Goal: Task Accomplishment & Management: Use online tool/utility

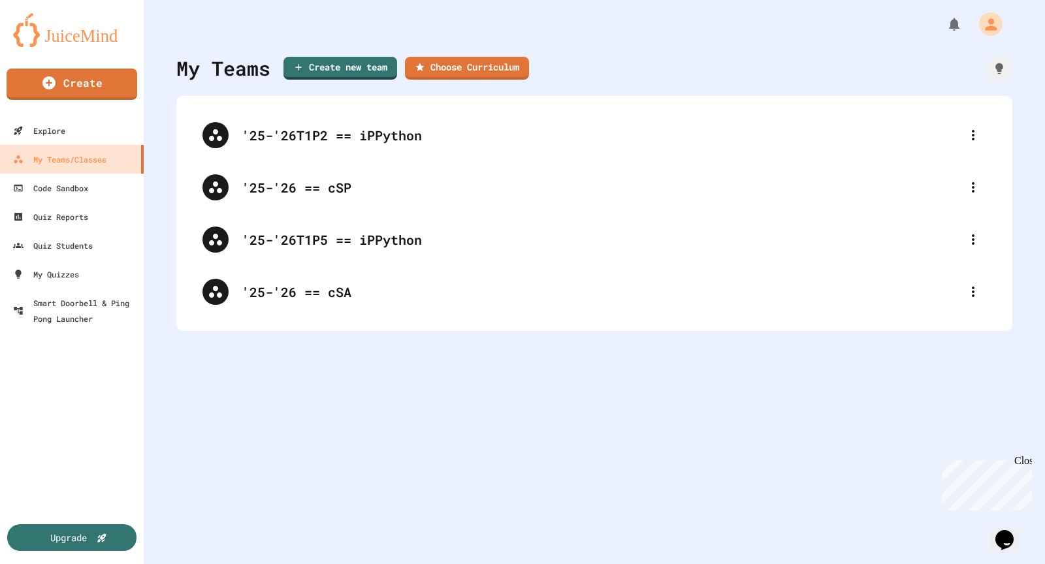
click at [102, 34] on img at bounding box center [72, 30] width 118 height 34
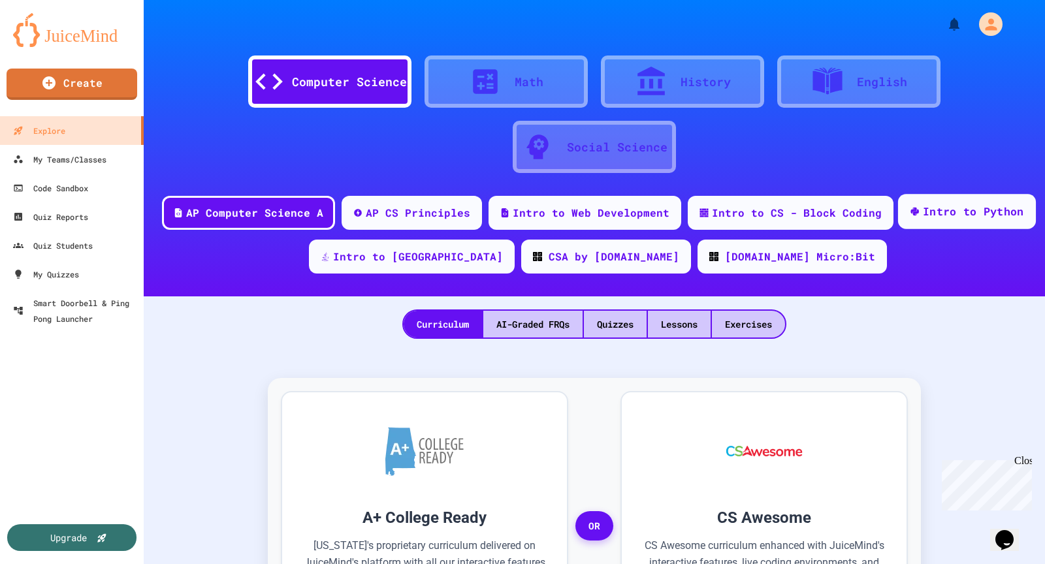
click at [942, 215] on div "Intro to Python" at bounding box center [973, 212] width 101 height 16
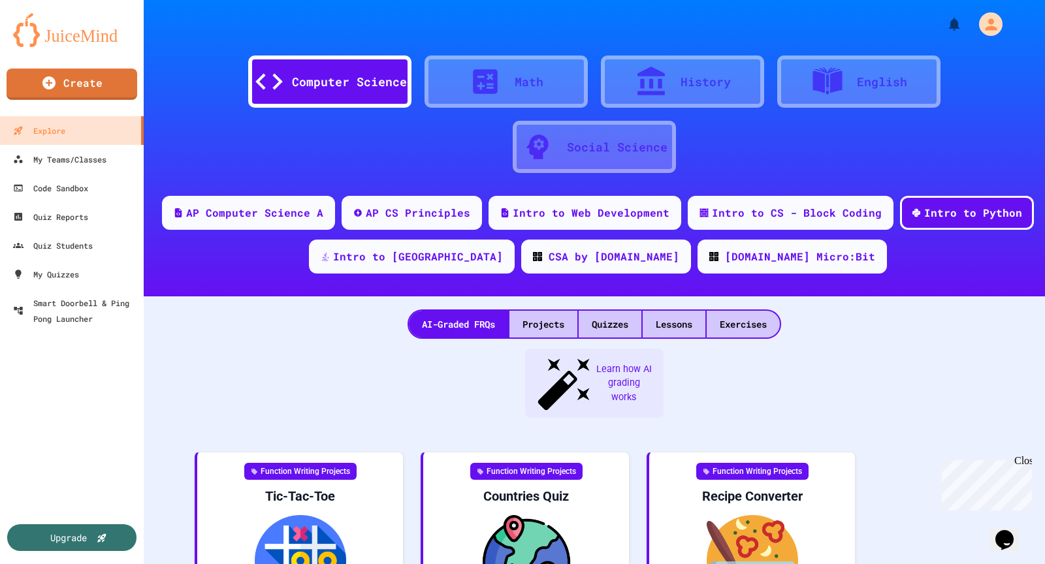
scroll to position [62, 0]
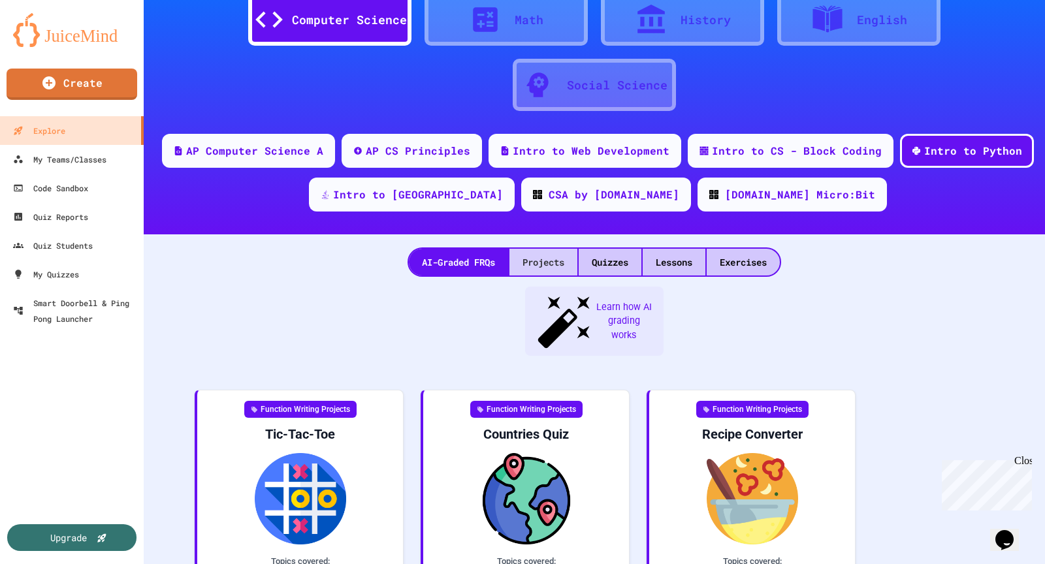
click at [555, 261] on div "Projects" at bounding box center [544, 262] width 68 height 27
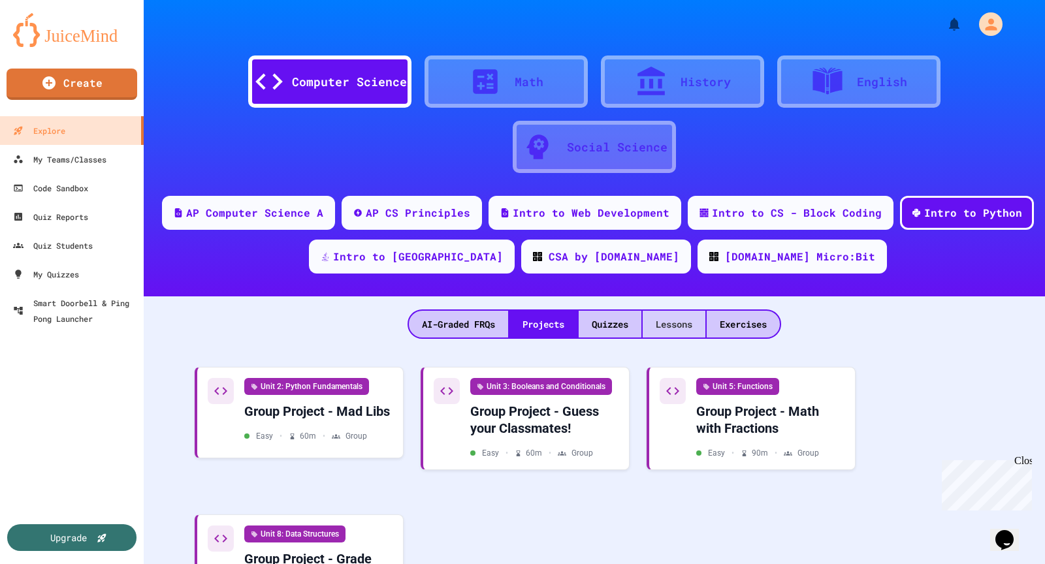
click at [664, 321] on div "Lessons" at bounding box center [674, 324] width 63 height 27
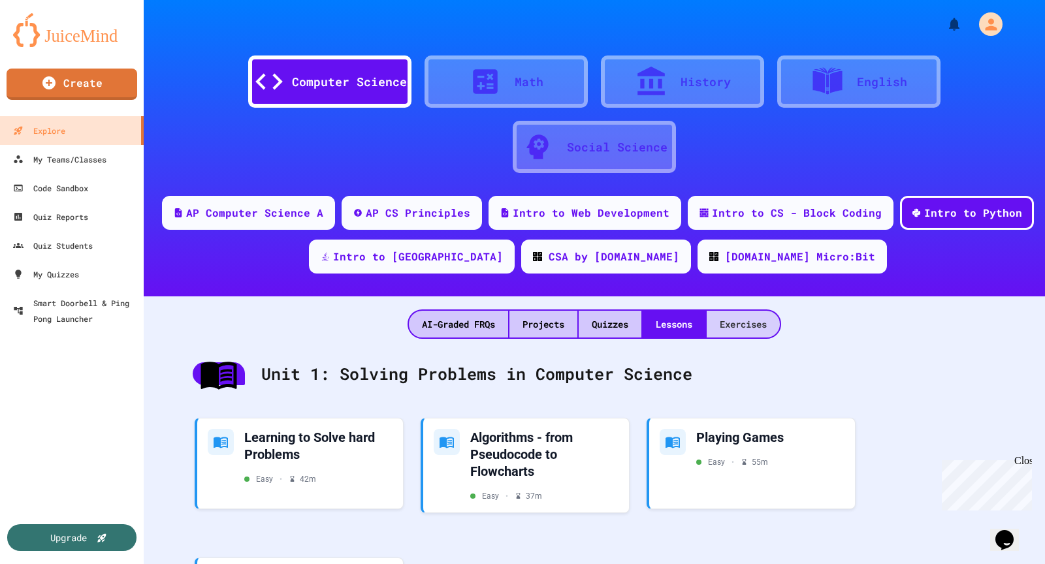
click at [751, 332] on div "Exercises" at bounding box center [743, 324] width 73 height 27
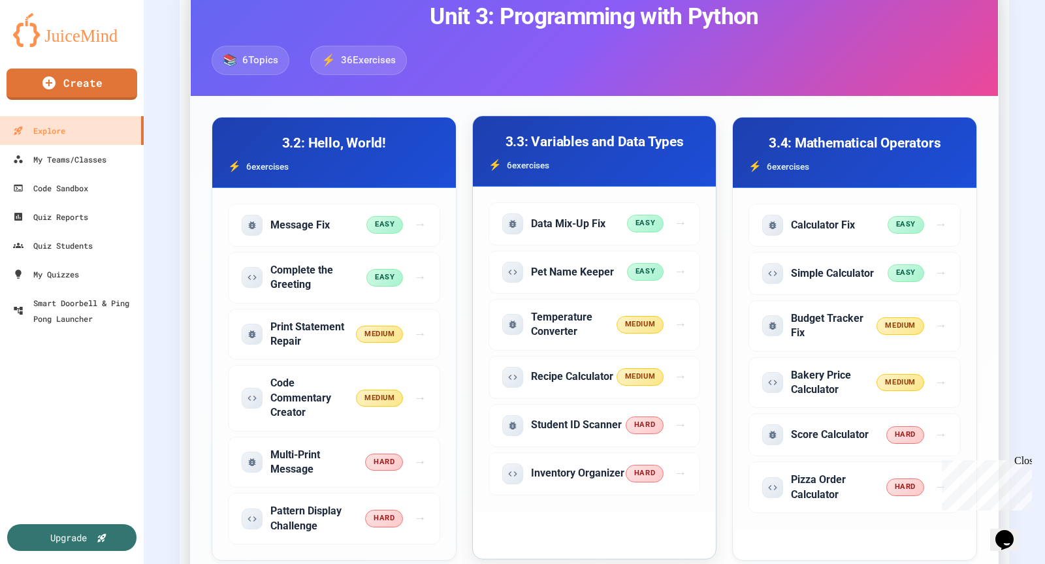
scroll to position [381, 0]
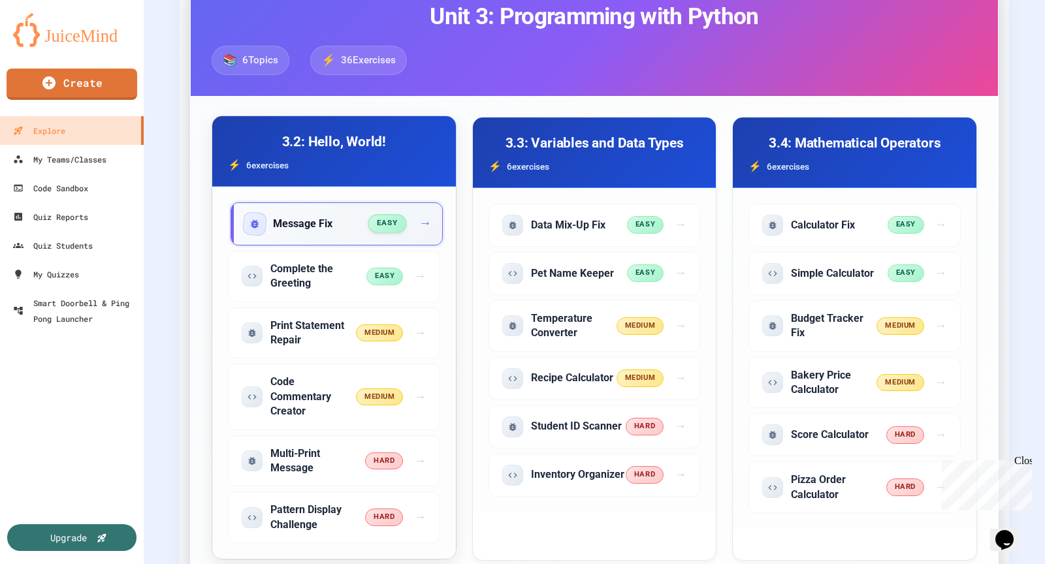
click at [350, 225] on div "Message Fix" at bounding box center [306, 224] width 125 height 21
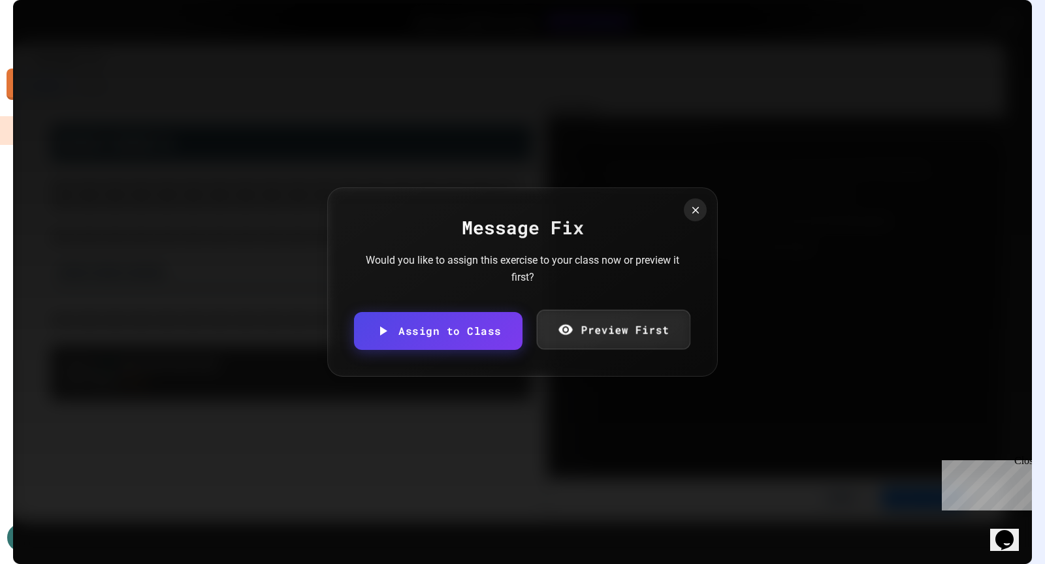
click at [602, 329] on link "Preview First" at bounding box center [613, 330] width 154 height 40
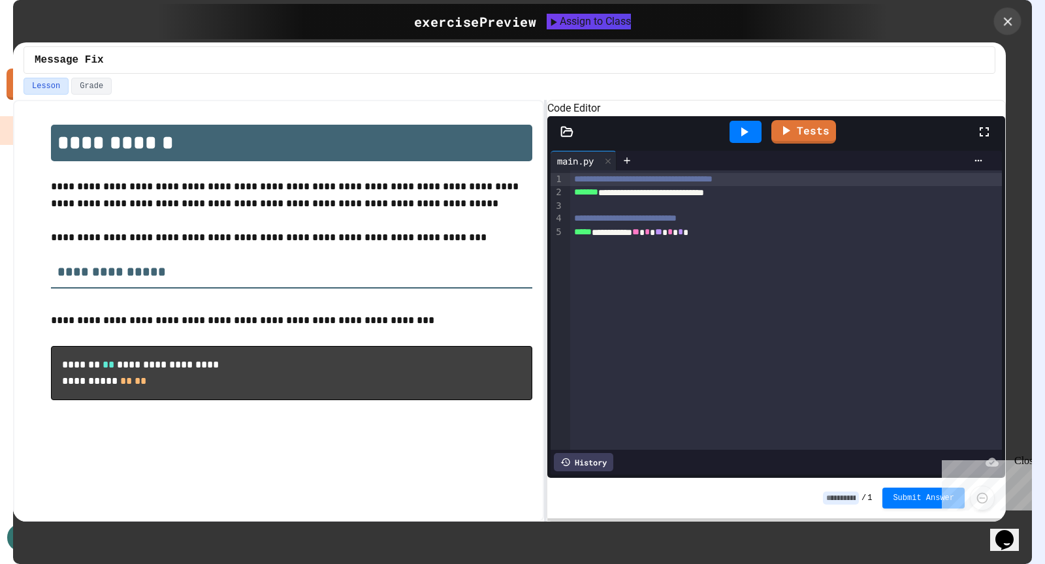
click at [1011, 27] on icon at bounding box center [1008, 21] width 14 height 14
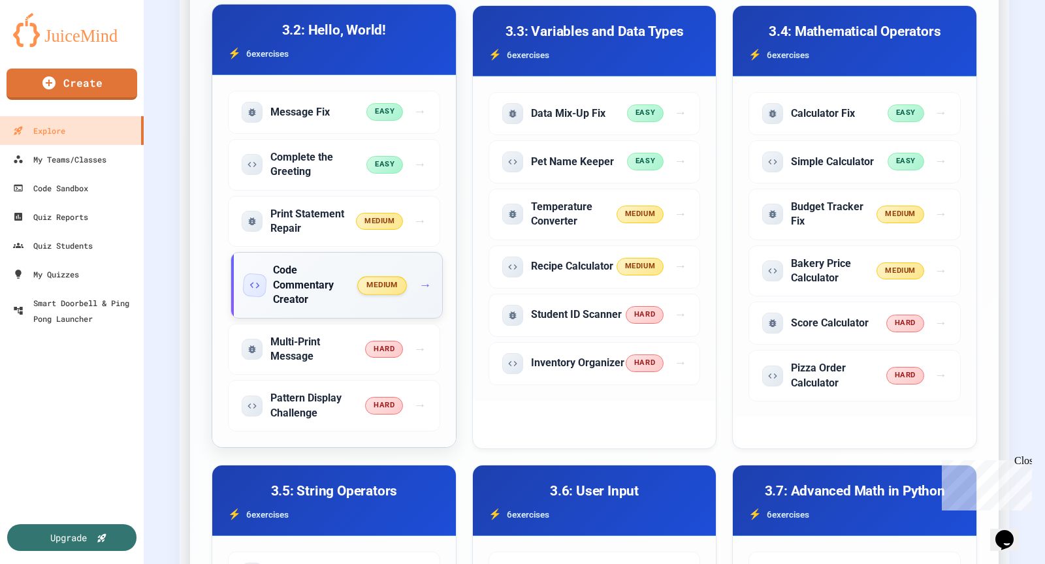
scroll to position [493, 0]
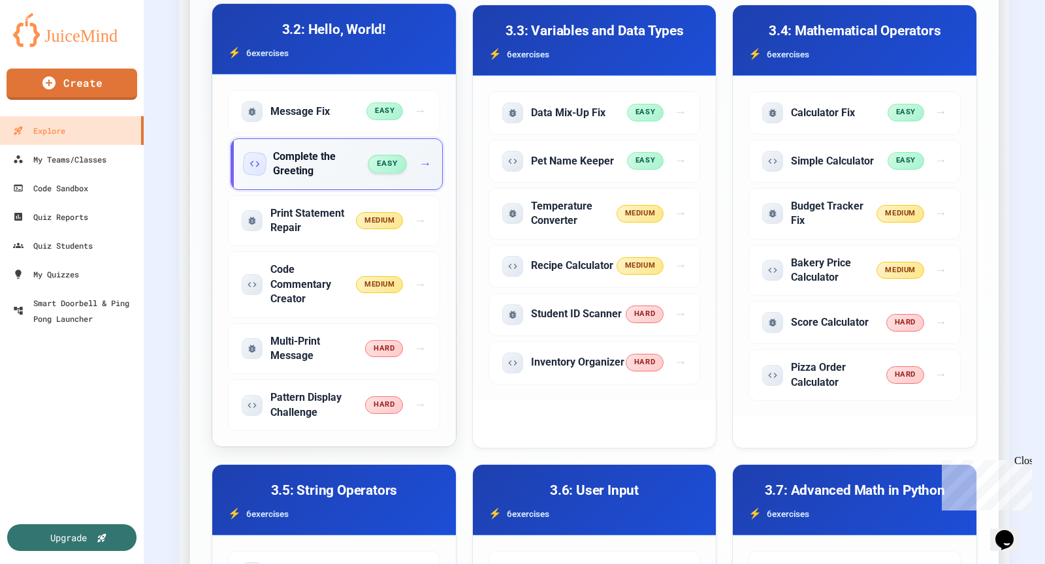
click at [322, 150] on h5 "Complete the Greeting" at bounding box center [321, 164] width 96 height 29
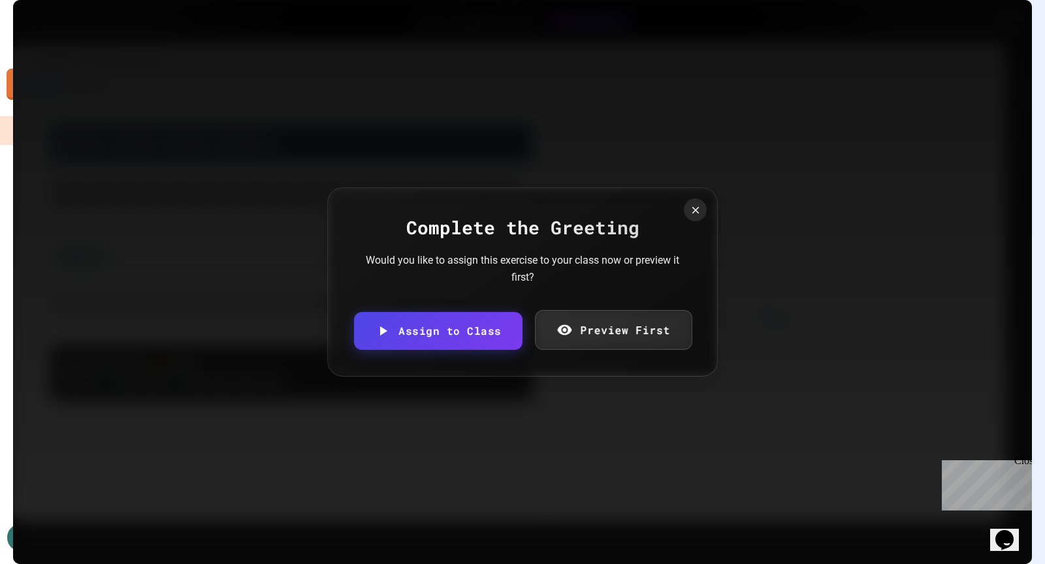
click at [612, 344] on link "Preview First" at bounding box center [613, 330] width 157 height 40
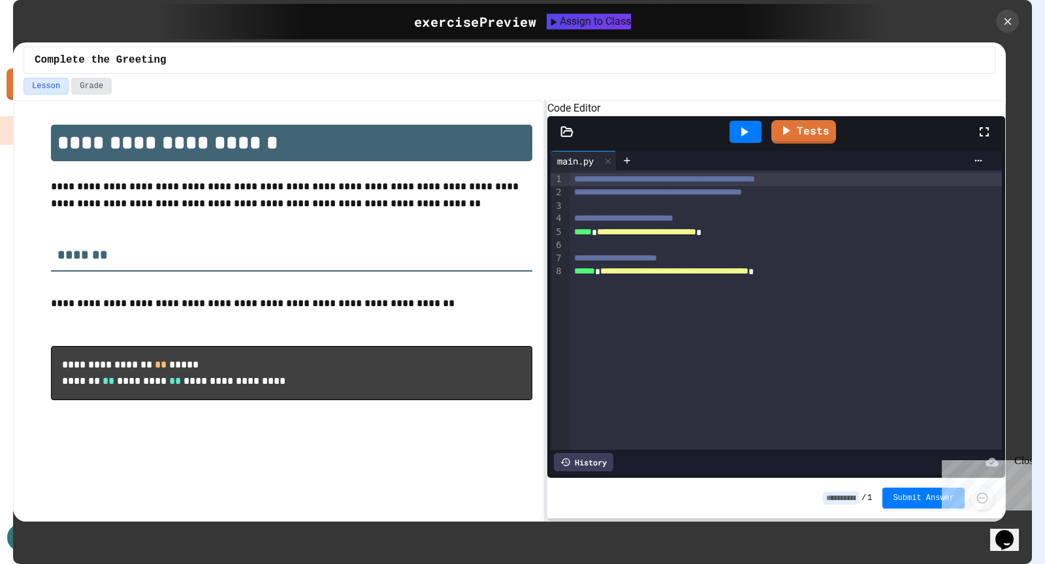
click at [93, 91] on button "Grade" at bounding box center [91, 86] width 41 height 17
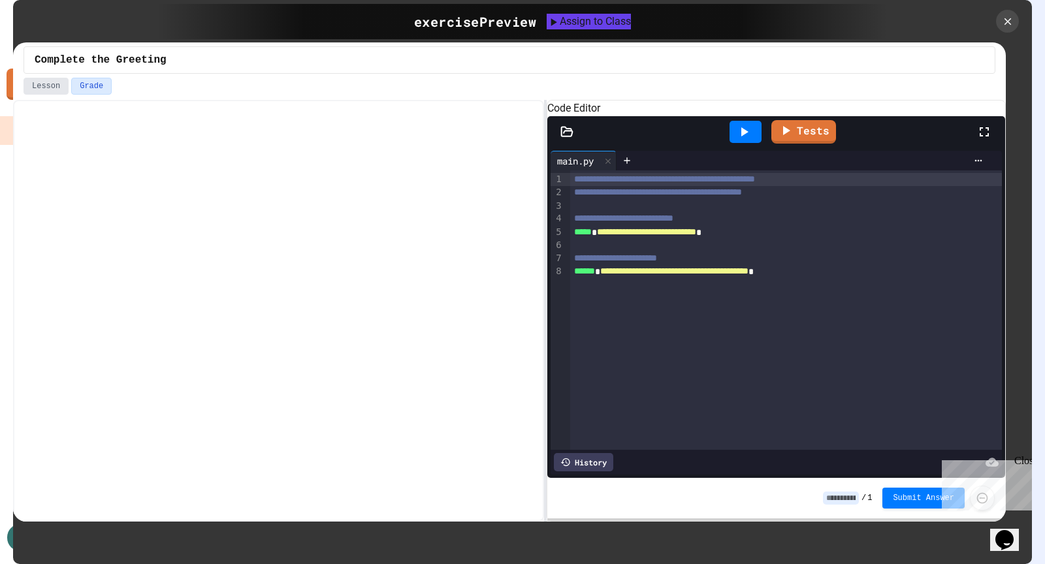
click at [24, 92] on button "Lesson" at bounding box center [46, 86] width 45 height 17
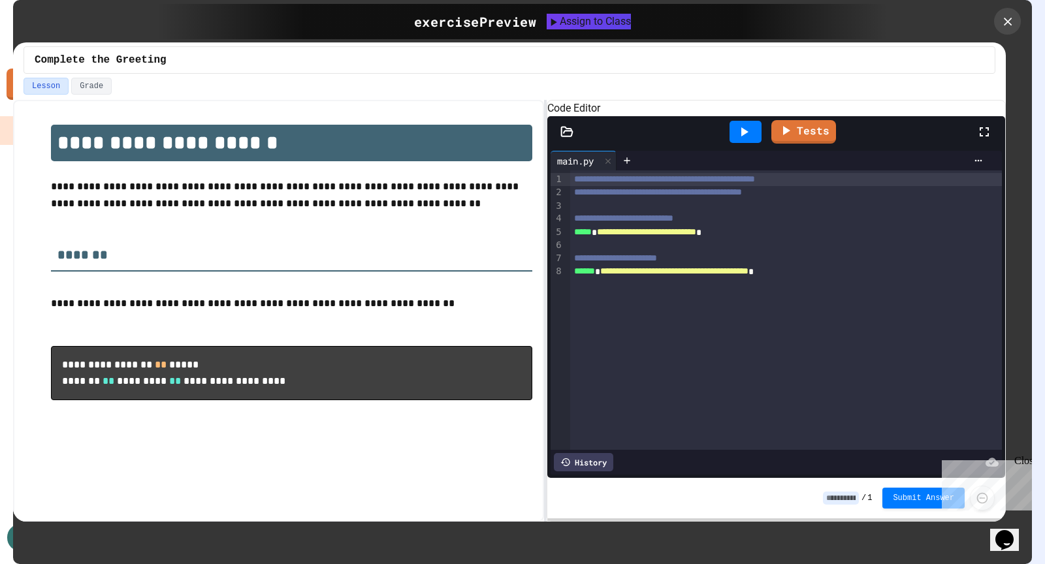
click at [1007, 24] on icon at bounding box center [1008, 21] width 14 height 14
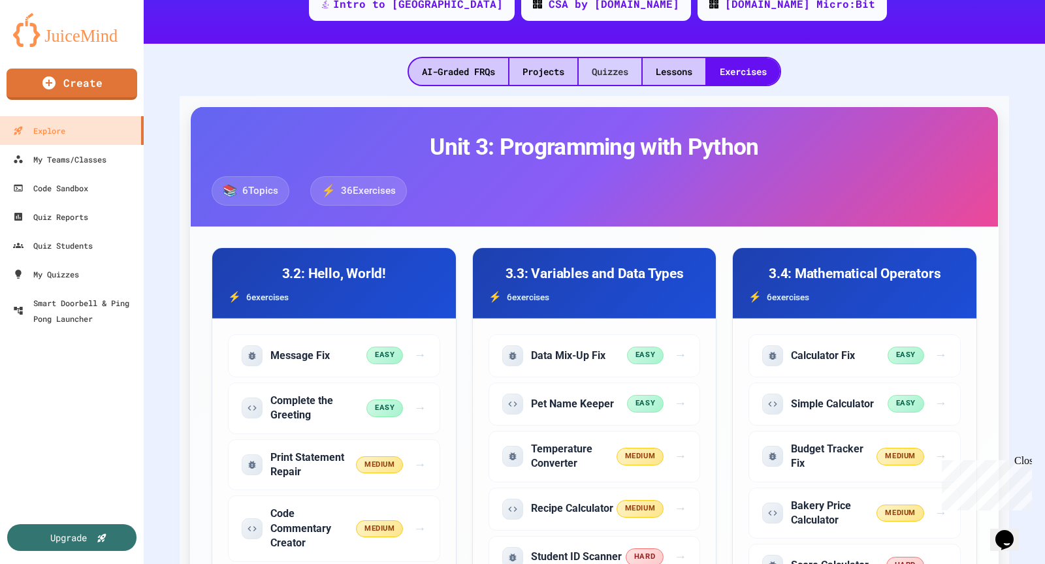
scroll to position [255, 0]
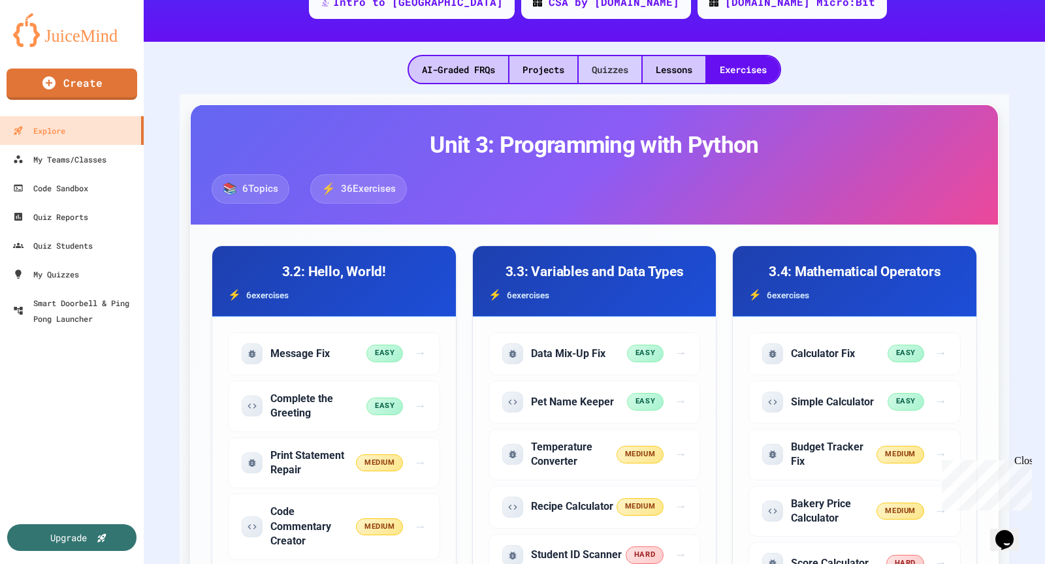
click at [587, 72] on div "Quizzes" at bounding box center [610, 69] width 63 height 27
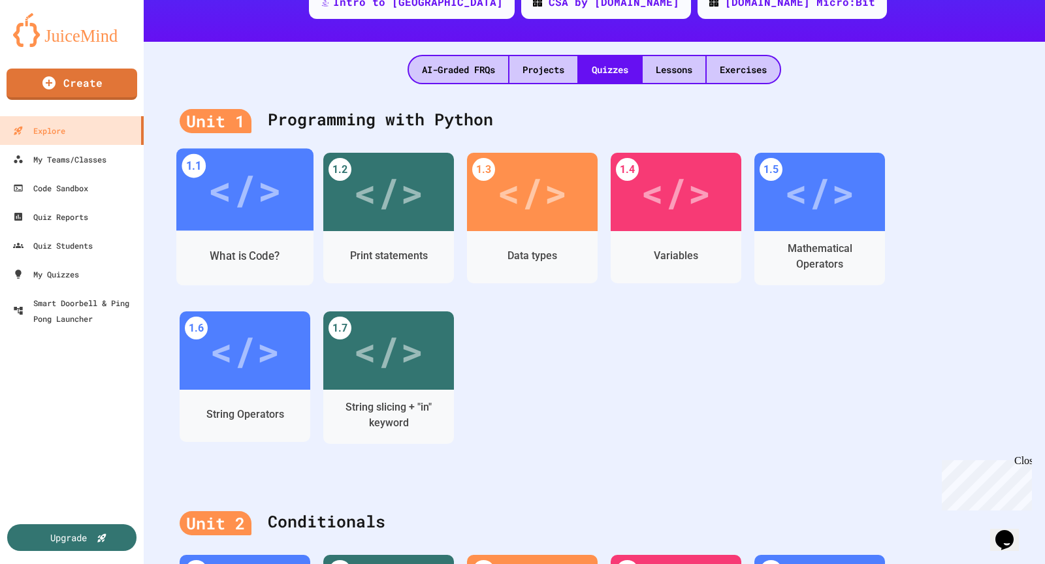
click at [218, 244] on div "What is Code?" at bounding box center [244, 257] width 137 height 38
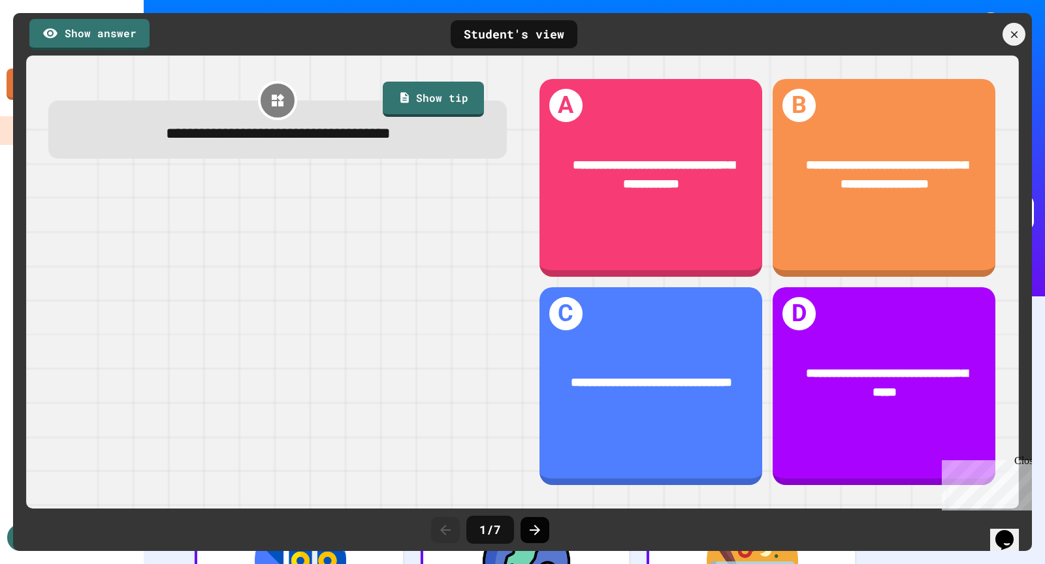
click at [534, 541] on div at bounding box center [535, 530] width 29 height 26
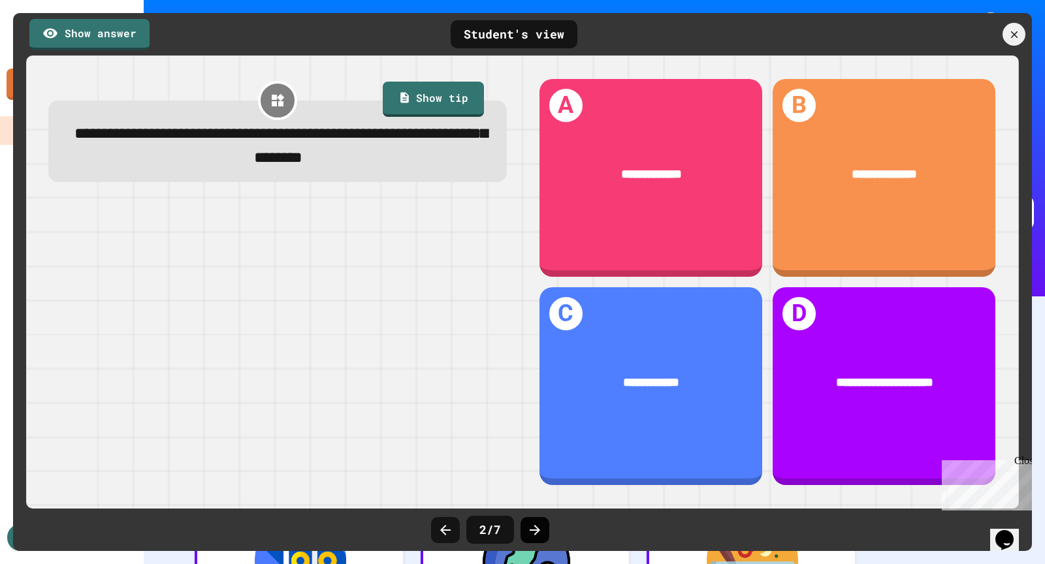
click at [534, 541] on div at bounding box center [535, 530] width 29 height 26
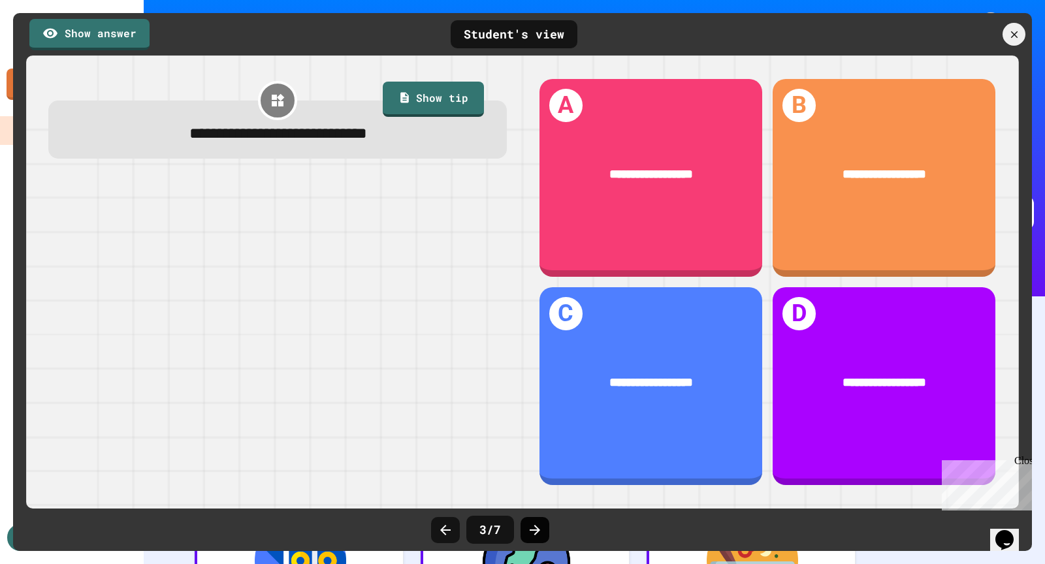
click at [534, 541] on div at bounding box center [535, 530] width 29 height 26
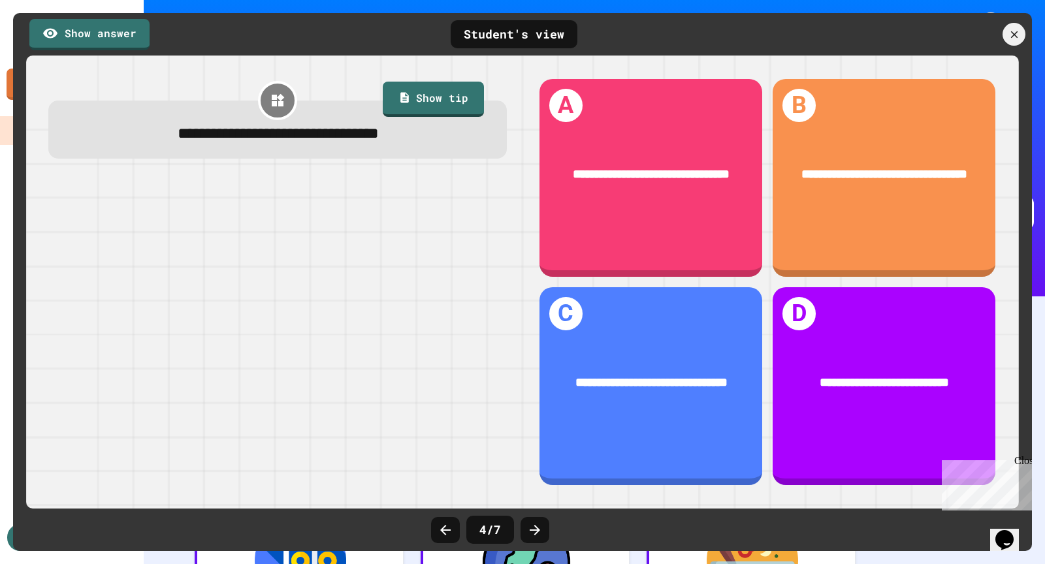
click at [534, 541] on div at bounding box center [535, 530] width 29 height 26
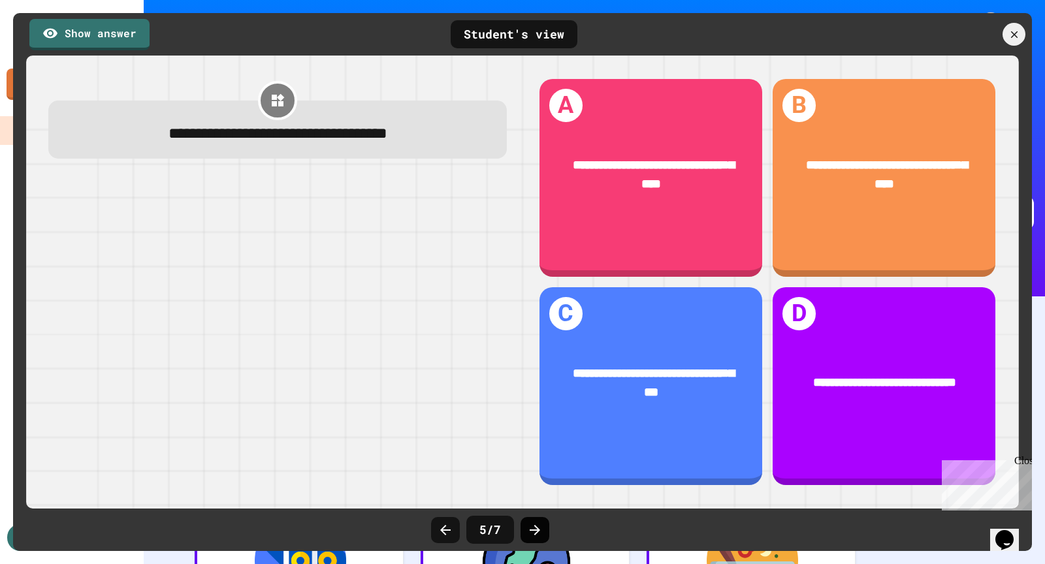
click at [534, 541] on div at bounding box center [535, 530] width 29 height 26
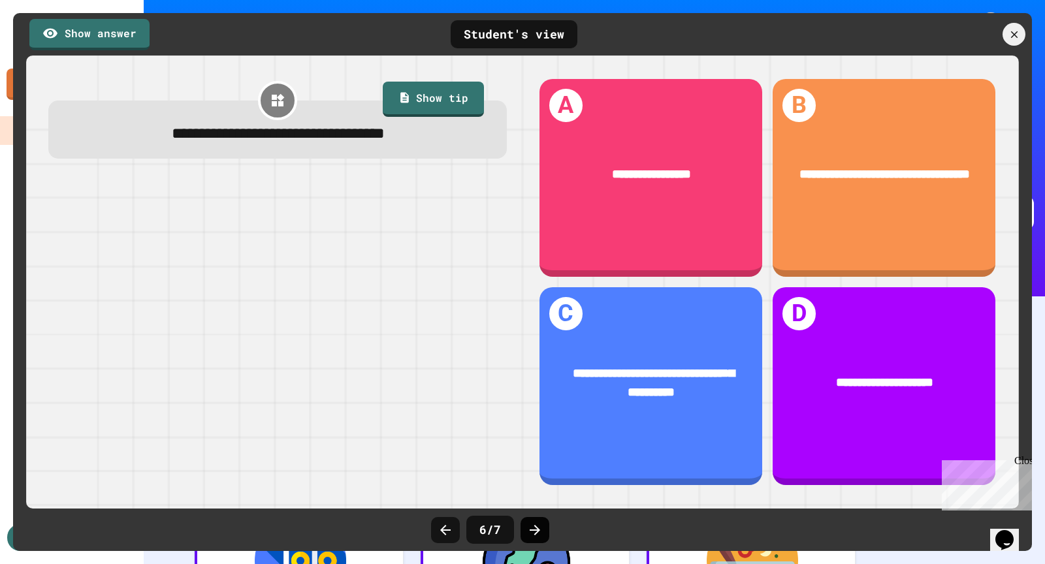
click at [534, 540] on div at bounding box center [535, 530] width 29 height 26
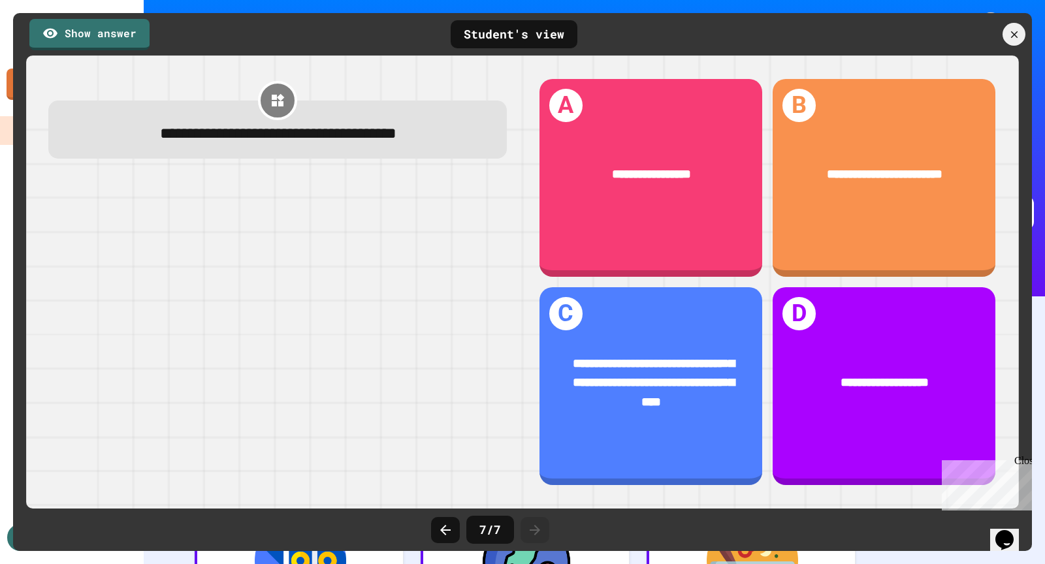
click at [534, 540] on div at bounding box center [535, 530] width 29 height 26
click at [1000, 47] on div "Show answer Student's view" at bounding box center [522, 34] width 1019 height 42
click at [1018, 35] on icon at bounding box center [1014, 34] width 14 height 14
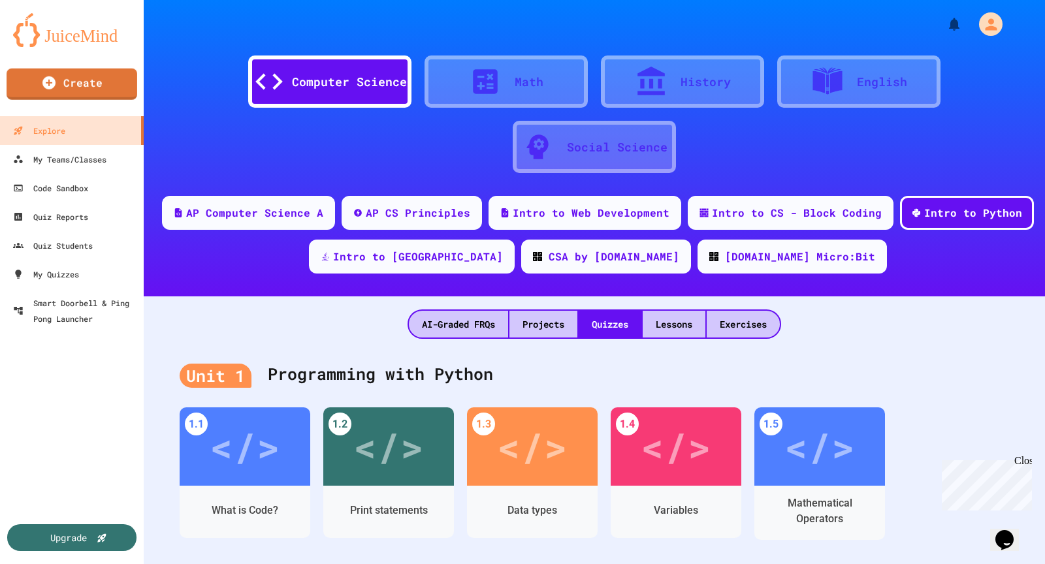
click at [71, 36] on img at bounding box center [72, 30] width 118 height 34
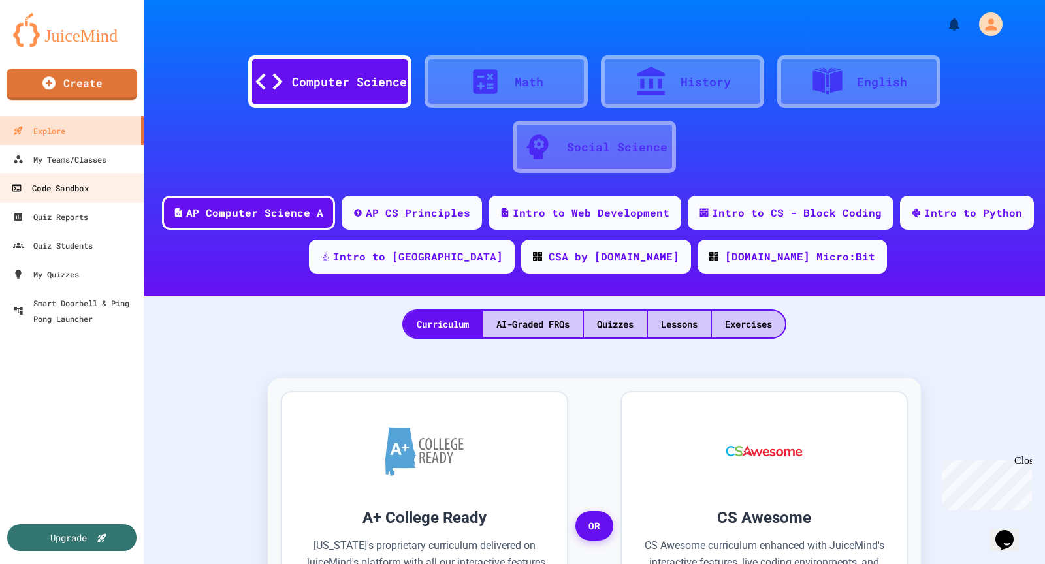
click at [42, 197] on link "Code Sandbox" at bounding box center [72, 187] width 148 height 29
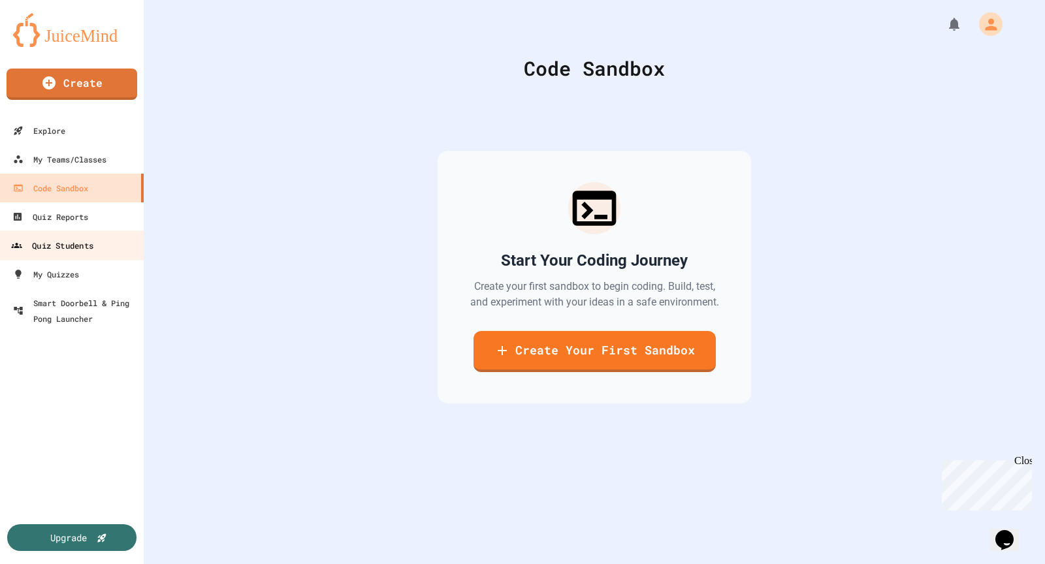
click at [47, 235] on link "Quiz Students" at bounding box center [72, 245] width 148 height 29
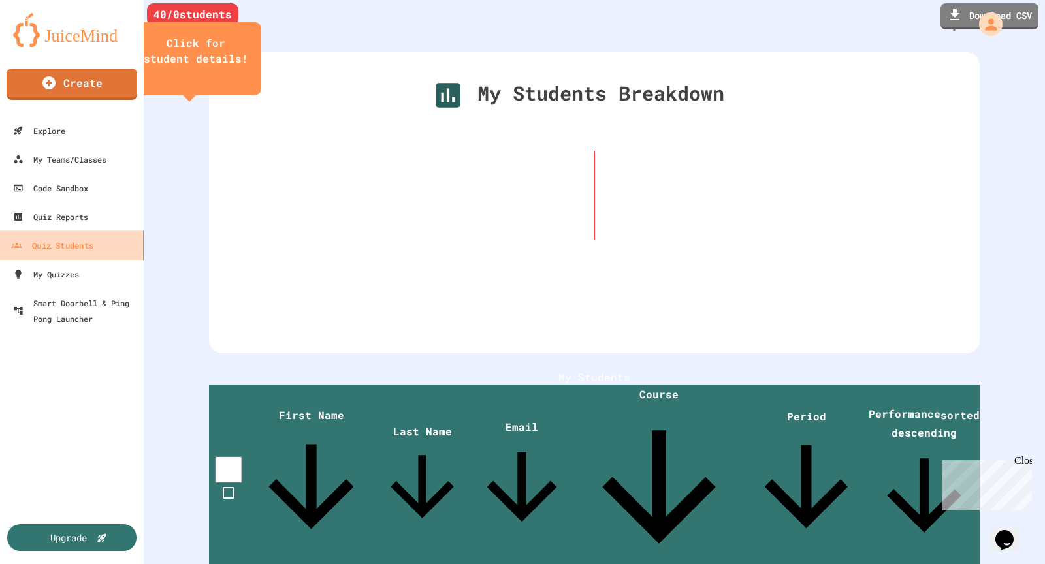
click at [45, 253] on link "Quiz Students" at bounding box center [72, 245] width 148 height 29
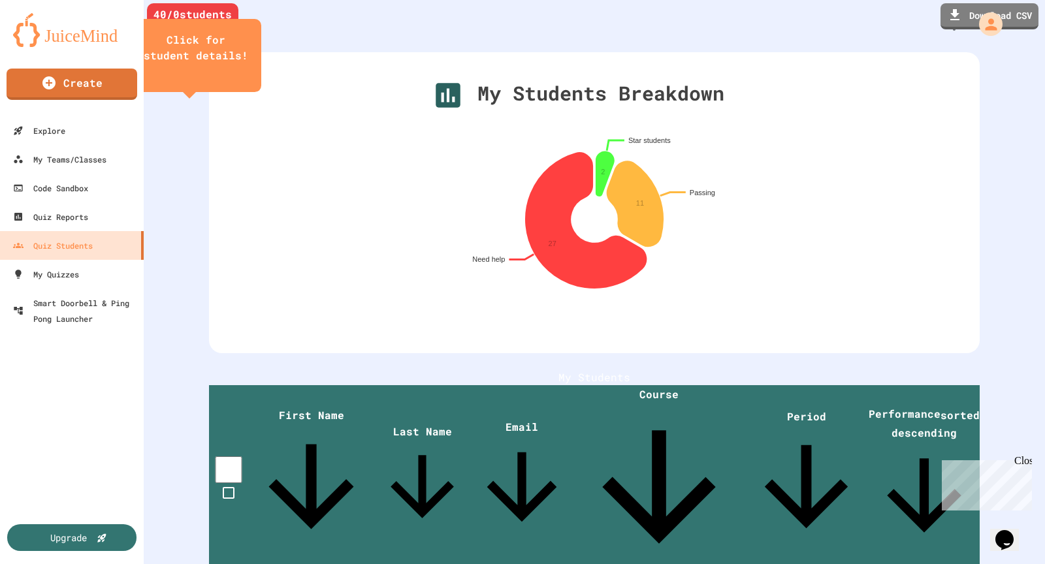
click at [83, 33] on img at bounding box center [72, 30] width 118 height 34
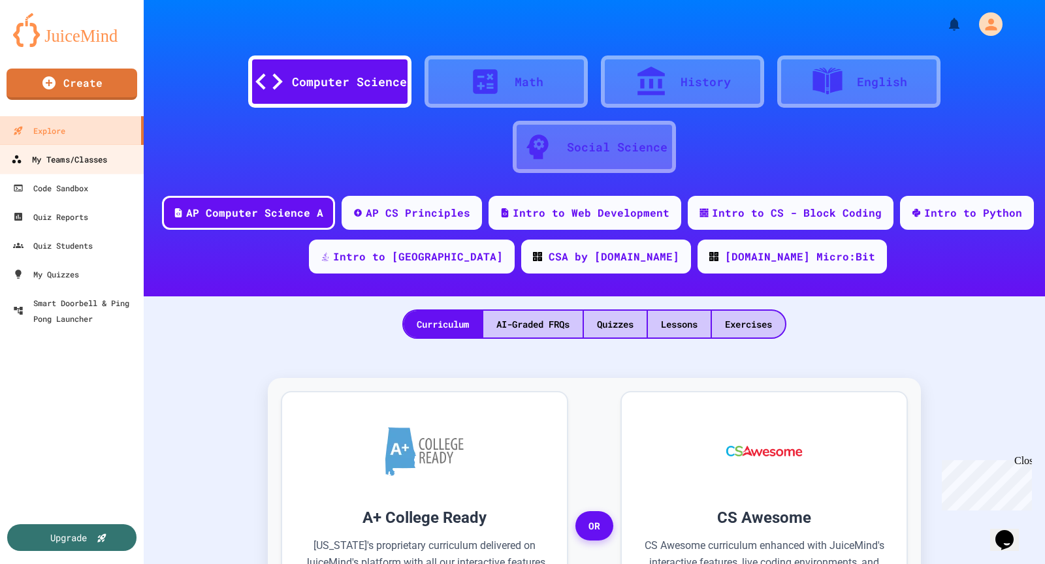
click at [114, 160] on link "My Teams/Classes" at bounding box center [72, 158] width 148 height 29
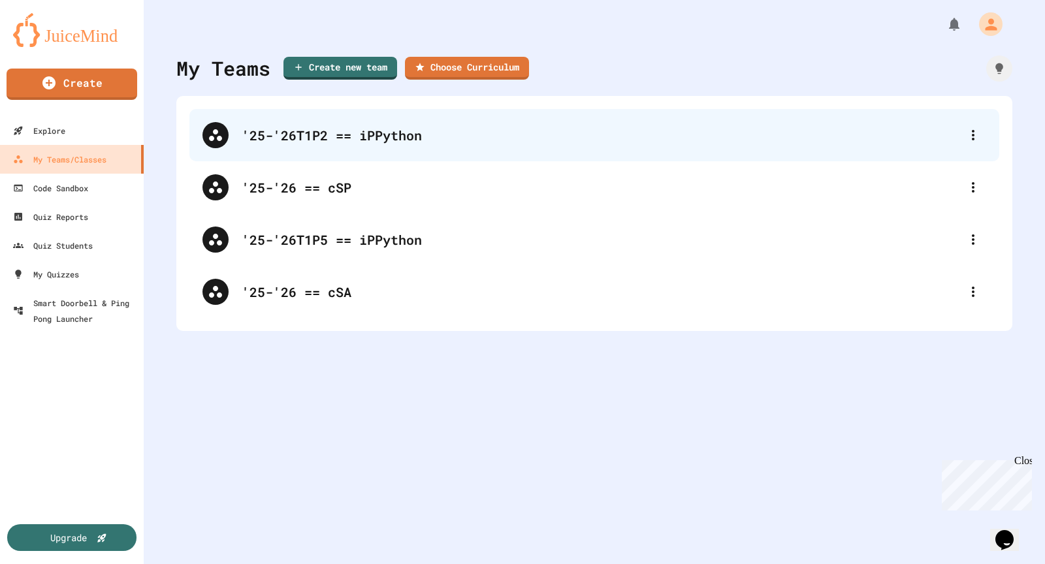
click at [366, 146] on div "'25-'26T1P2 == iPPython" at bounding box center [594, 135] width 810 height 52
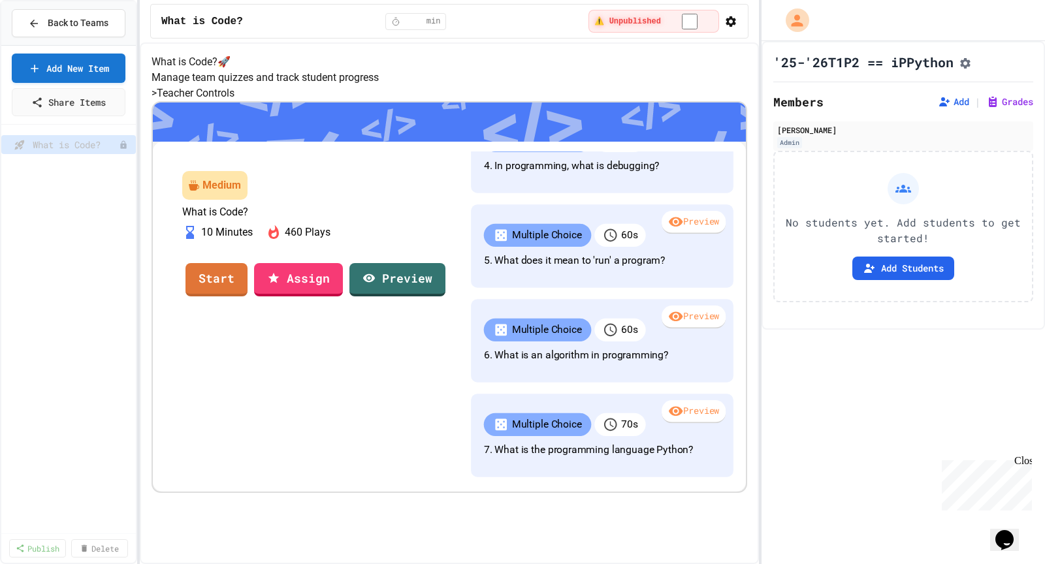
scroll to position [655, 0]
click at [339, 296] on link "Assign" at bounding box center [299, 278] width 88 height 35
